Goal: Task Accomplishment & Management: Complete application form

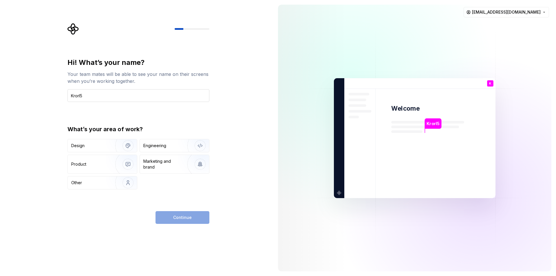
click at [87, 95] on input "Krorl5" at bounding box center [138, 95] width 142 height 13
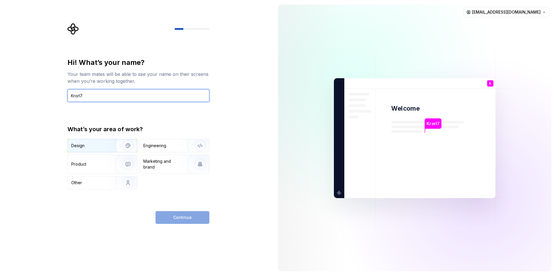
type input "Krorl7"
click at [118, 144] on img "button" at bounding box center [124, 145] width 37 height 39
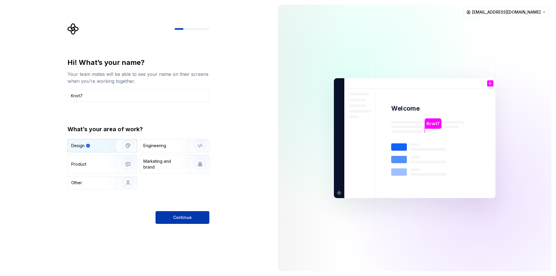
click at [182, 214] on button "Continue" at bounding box center [183, 217] width 54 height 13
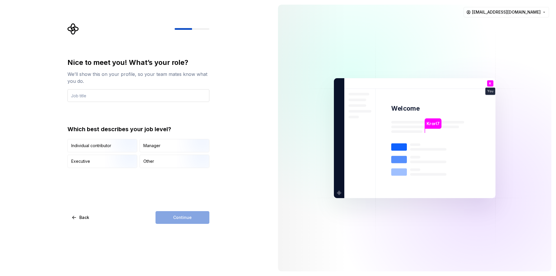
click at [178, 96] on input "text" at bounding box center [138, 95] width 142 height 13
type input "YU:C"
drag, startPoint x: 41, startPoint y: 166, endPoint x: 74, endPoint y: 153, distance: 35.0
click at [44, 165] on div "Nice to meet you! What’s your role? We’ll show this on your profile, so your te…" at bounding box center [136, 138] width 273 height 276
click at [77, 151] on div "Individual contributor" at bounding box center [102, 145] width 69 height 13
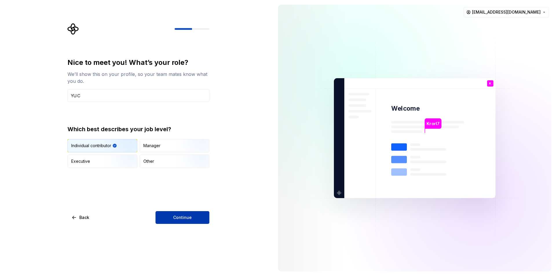
click at [188, 216] on span "Continue" at bounding box center [182, 218] width 19 height 6
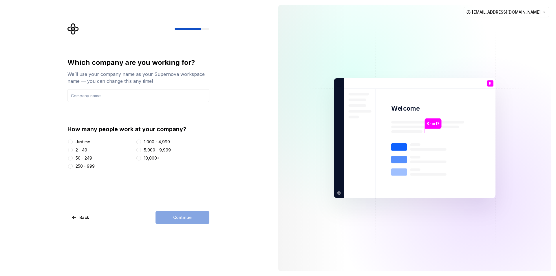
click at [83, 143] on div "Just me" at bounding box center [83, 142] width 15 height 6
click at [73, 143] on button "Just me" at bounding box center [70, 142] width 5 height 5
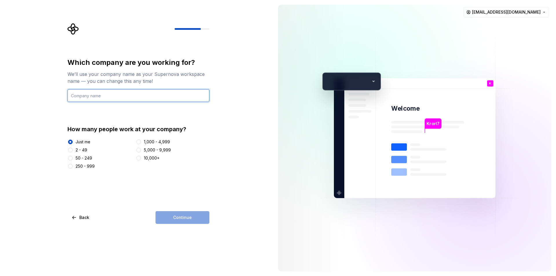
click at [104, 95] on input "text" at bounding box center [138, 95] width 142 height 13
type input "YU:C"
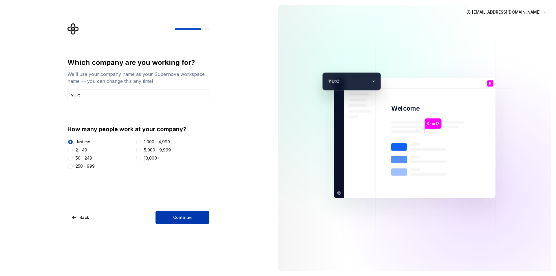
click at [167, 214] on button "Continue" at bounding box center [183, 217] width 54 height 13
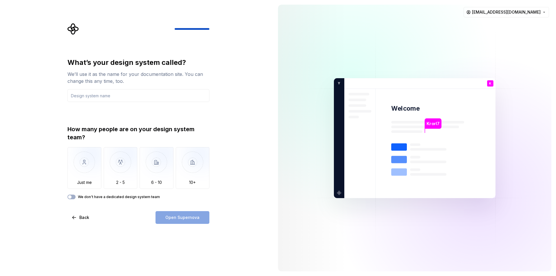
click at [23, 220] on div "What’s your design system called? We’ll use it as the name for your documentati…" at bounding box center [136, 138] width 273 height 276
click at [168, 96] on input "text" at bounding box center [138, 95] width 142 height 13
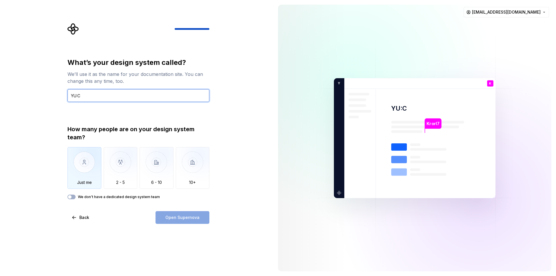
type input "YU:C"
click at [84, 172] on img "button" at bounding box center [84, 166] width 34 height 39
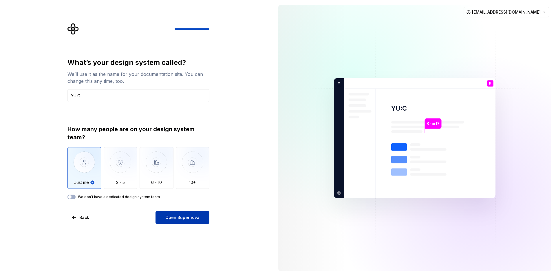
click at [202, 220] on button "Open Supernova" at bounding box center [183, 217] width 54 height 13
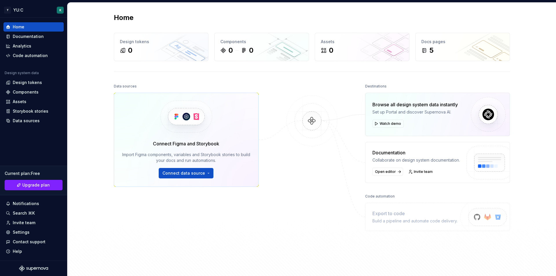
click at [303, 184] on div at bounding box center [312, 165] width 58 height 166
click at [326, 175] on div at bounding box center [312, 165] width 58 height 166
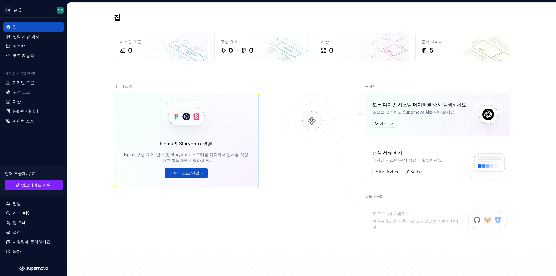
click at [290, 249] on div "데이터 소스 Figma와 Storybook 연결 Figma 구성 요소, 변수 및 Storybook 스토리를 가져와서 문서를 작성하고 자동화를 …" at bounding box center [312, 176] width 396 height 189
click at [316, 126] on img at bounding box center [312, 126] width 56 height 63
click at [34, 84] on div "디자인 토큰" at bounding box center [34, 83] width 56 height 6
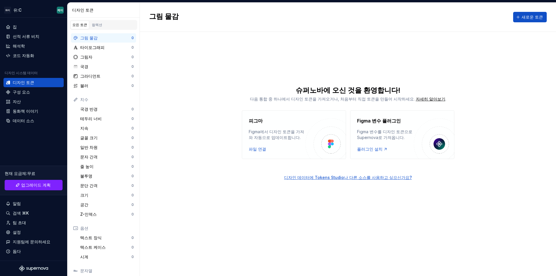
click at [514, 92] on div "슈퍼노바에 오신 것을 환영합니다!" at bounding box center [348, 90] width 416 height 9
